Goal: Task Accomplishment & Management: Complete application form

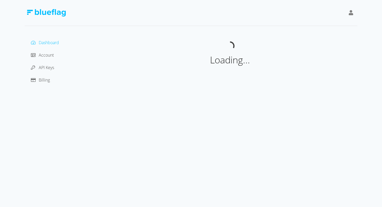
click at [352, 13] on icon at bounding box center [350, 12] width 5 height 5
click at [316, 46] on div "Sign Out" at bounding box center [327, 44] width 44 height 5
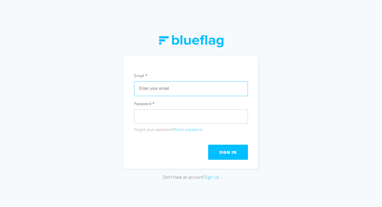
click at [189, 93] on input "text" at bounding box center [191, 88] width 114 height 15
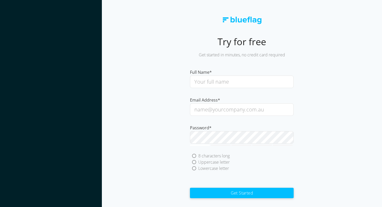
click at [246, 82] on input "text" at bounding box center [242, 82] width 104 height 12
type input "B"
click at [212, 83] on input "Motor Web Batch" at bounding box center [242, 82] width 104 height 12
type input "MotorWeb Batch"
click at [273, 72] on div "Full Name* MotorWeb Batch" at bounding box center [242, 78] width 104 height 19
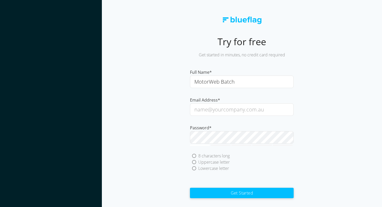
click at [236, 112] on input "email" at bounding box center [242, 109] width 104 height 12
type input "mwbatch@blueflag.com.au"
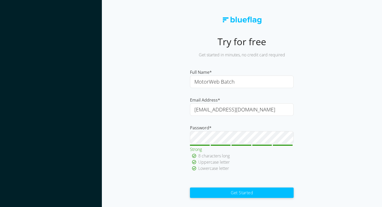
click at [243, 194] on button "Get Started" at bounding box center [242, 192] width 104 height 10
